Goal: Transaction & Acquisition: Purchase product/service

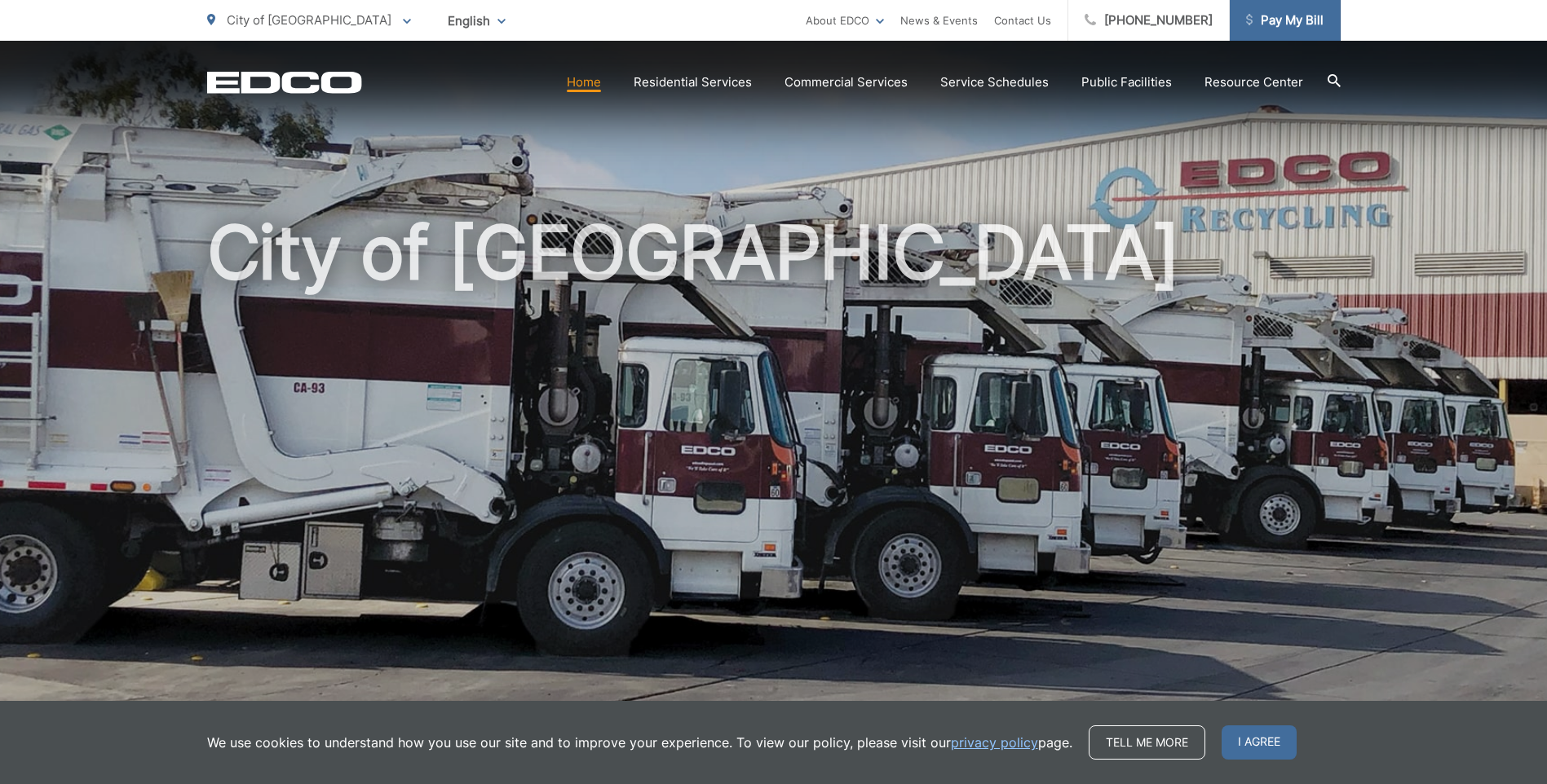
click at [1297, 12] on span "Pay My Bill" at bounding box center [1284, 21] width 78 height 20
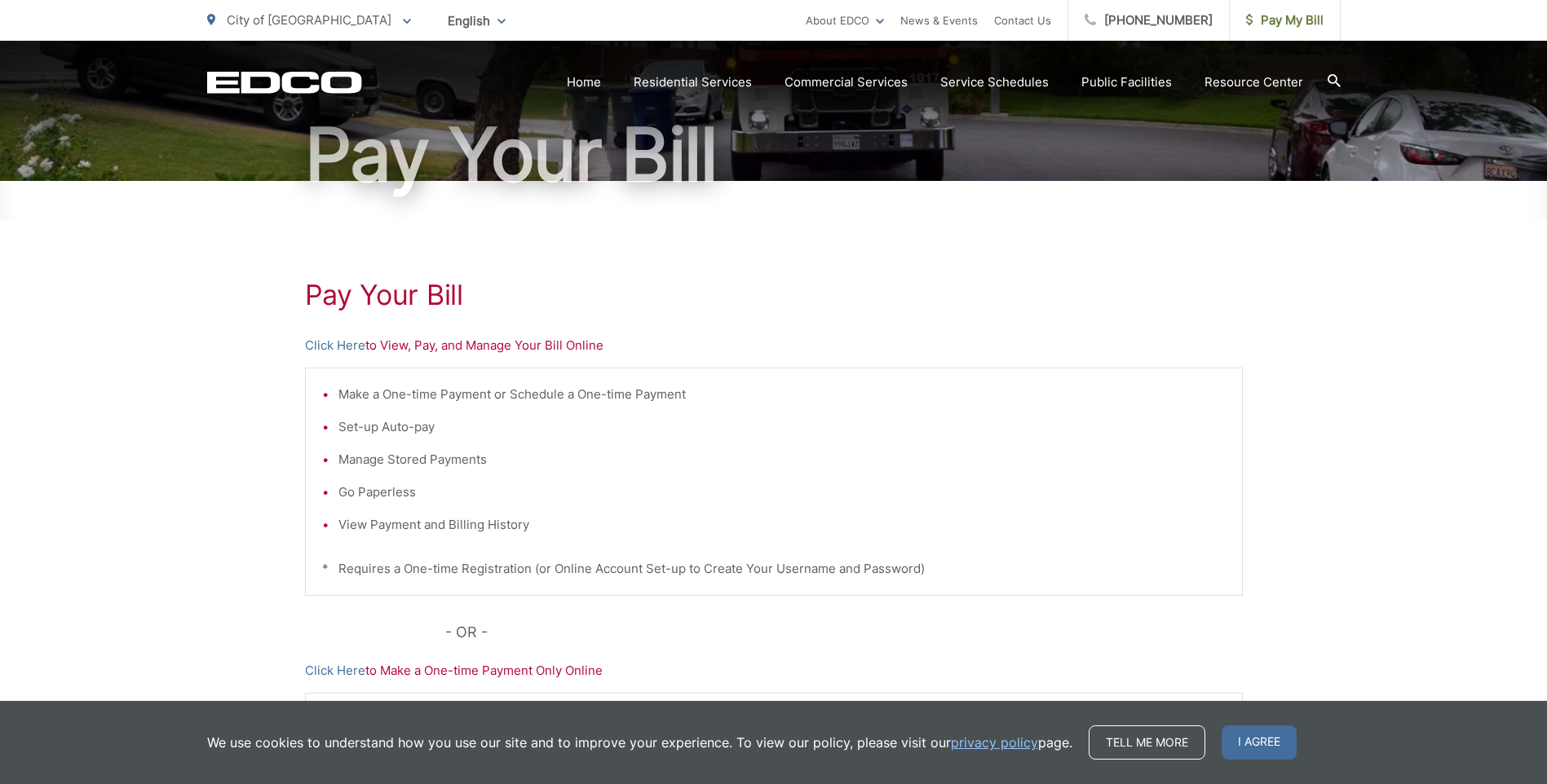
scroll to position [163, 0]
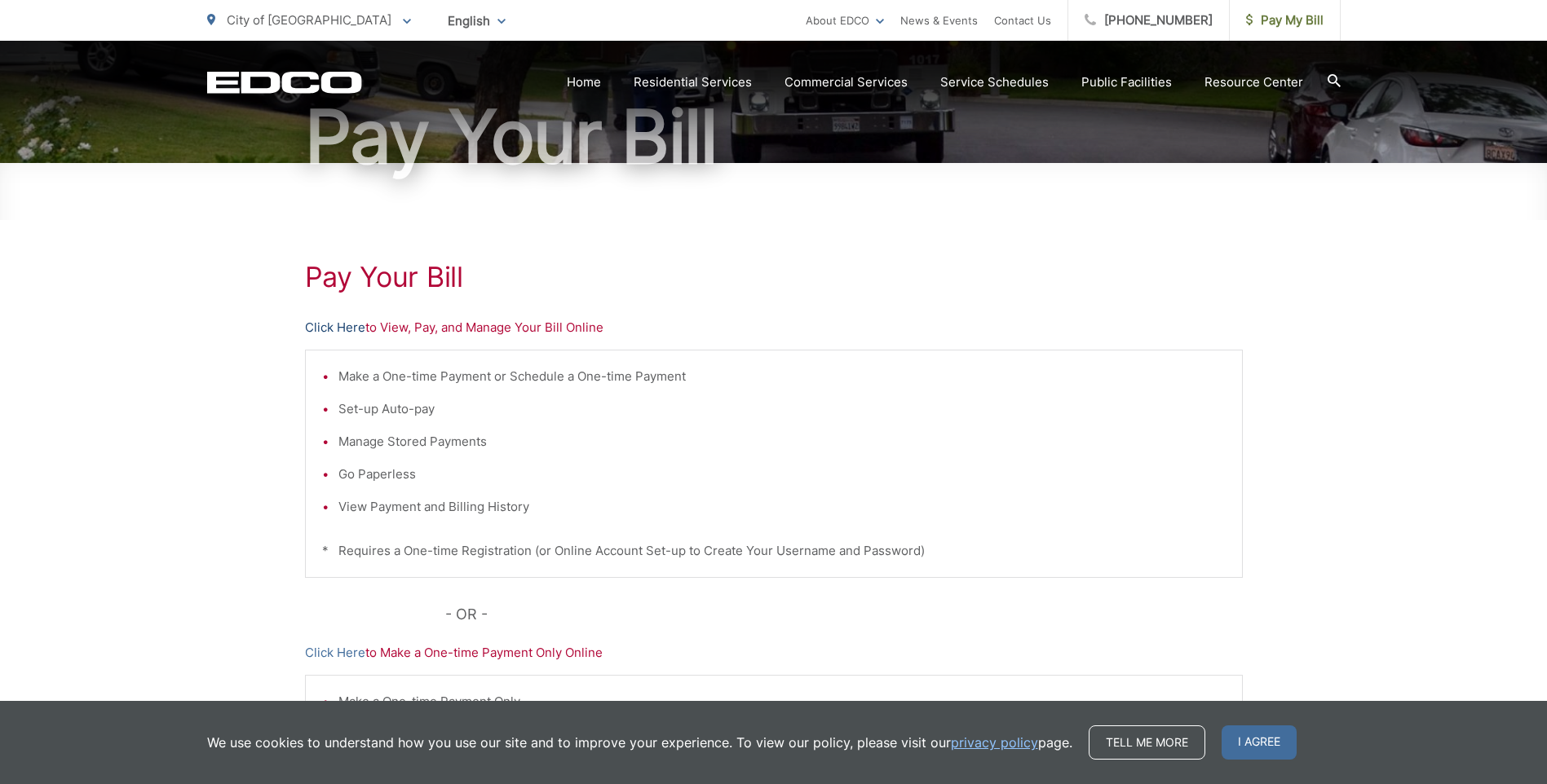
click at [322, 326] on link "Click Here" at bounding box center [335, 328] width 60 height 20
click at [336, 326] on link "Click Here" at bounding box center [335, 328] width 60 height 20
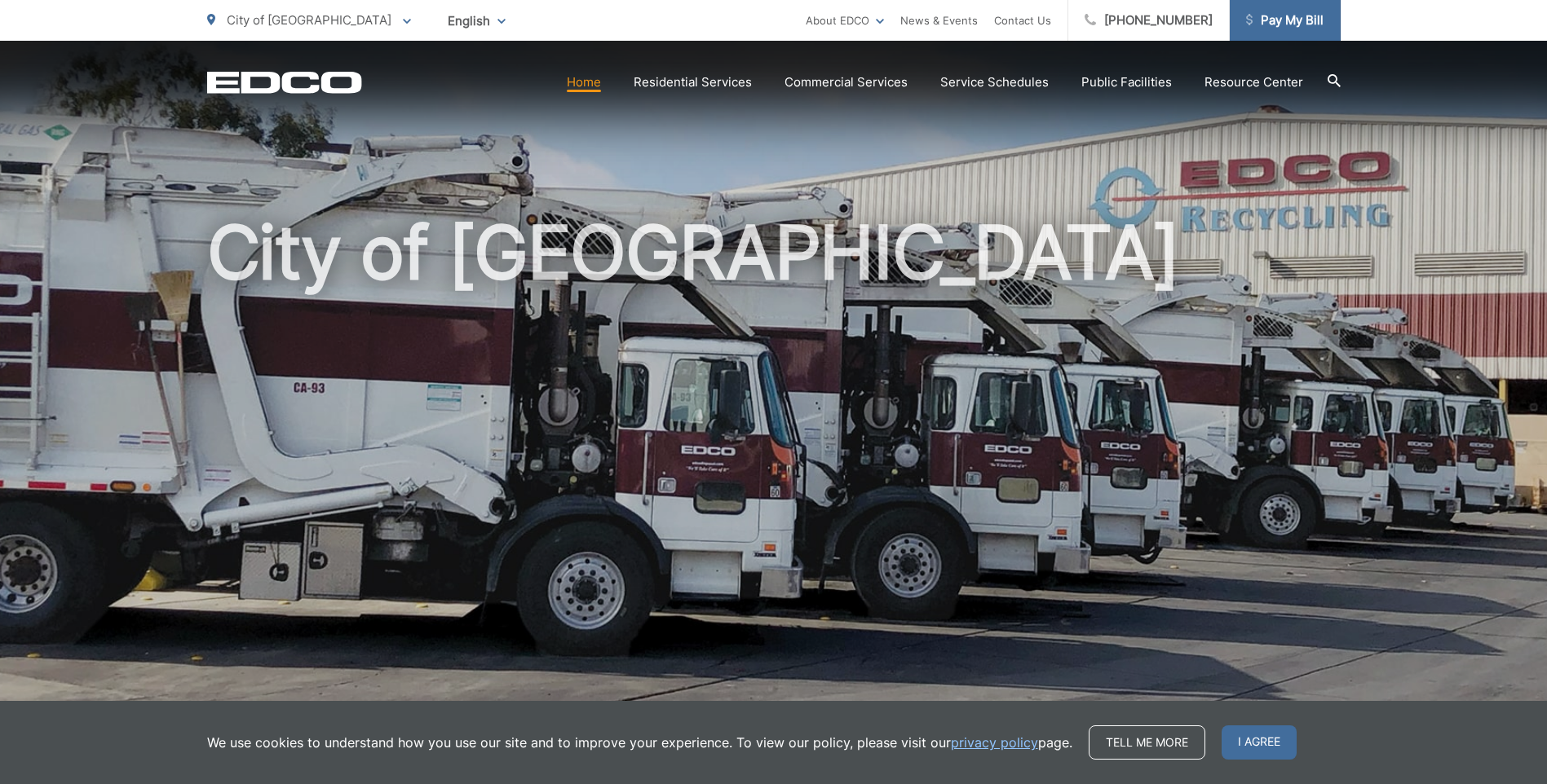
click at [1292, 20] on span "Pay My Bill" at bounding box center [1284, 21] width 78 height 20
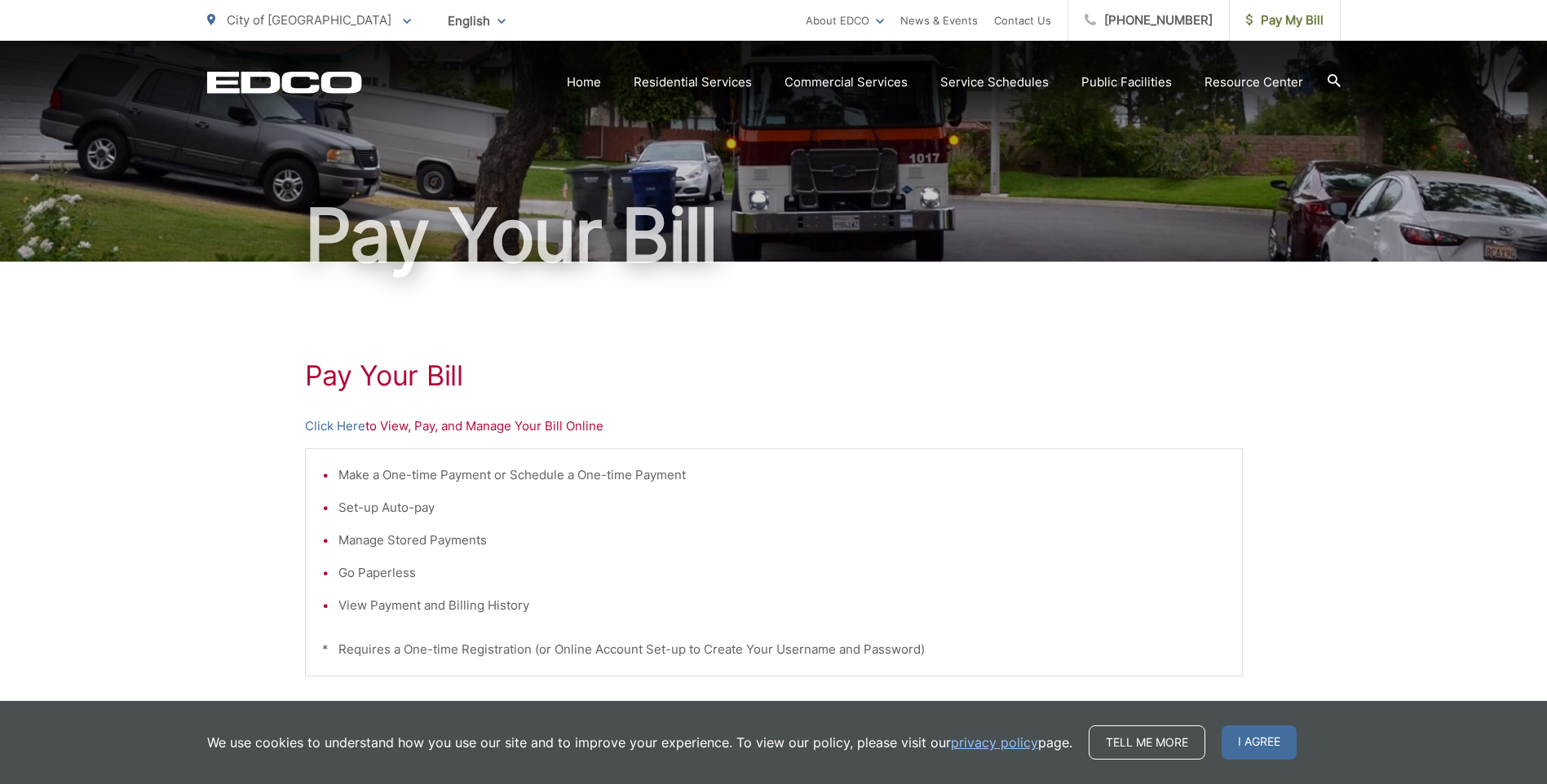
scroll to position [82, 0]
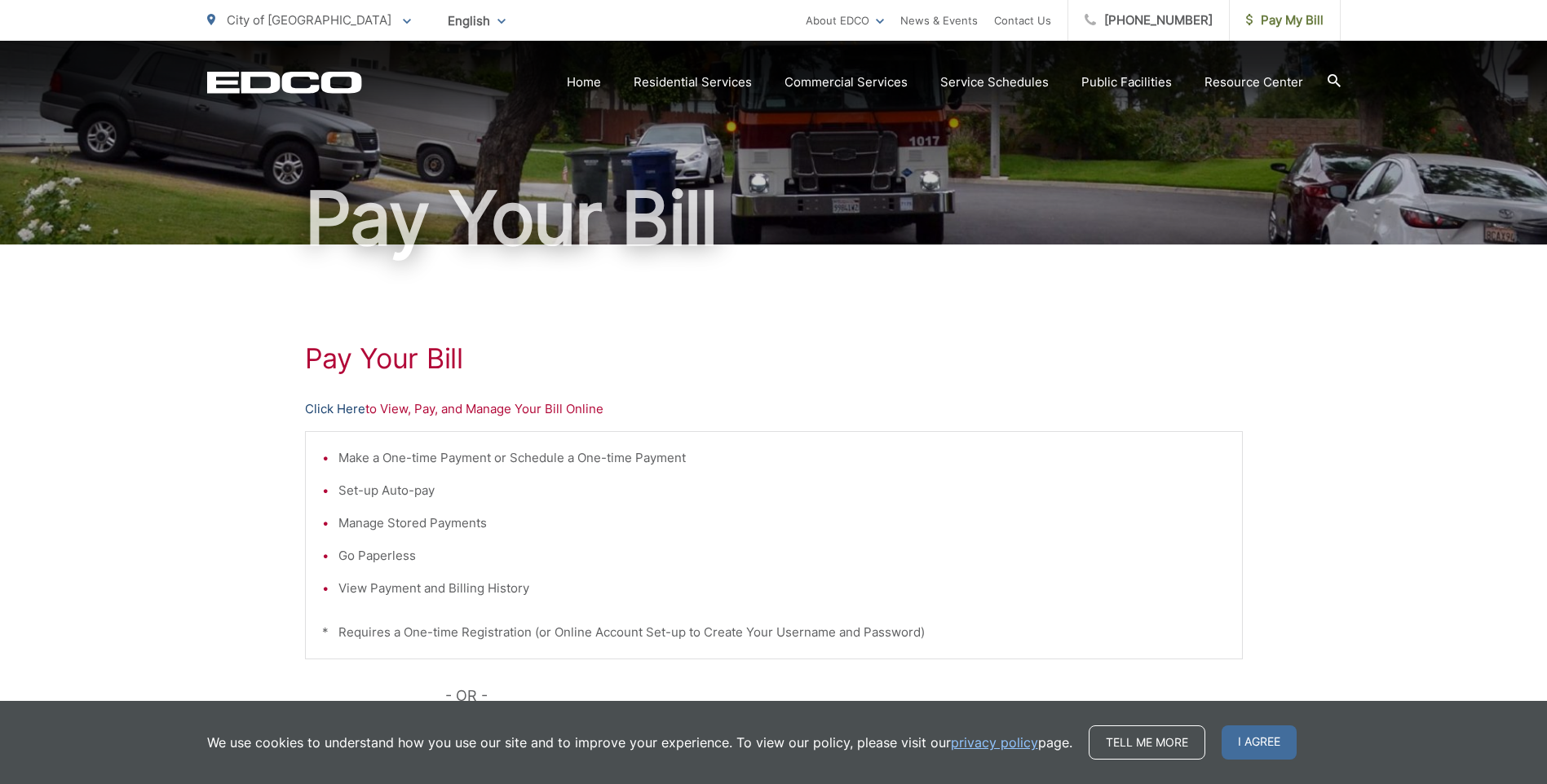
click at [349, 413] on link "Click Here" at bounding box center [335, 409] width 60 height 20
click at [336, 410] on link "Click Here" at bounding box center [335, 409] width 60 height 20
